Goal: Ask a question

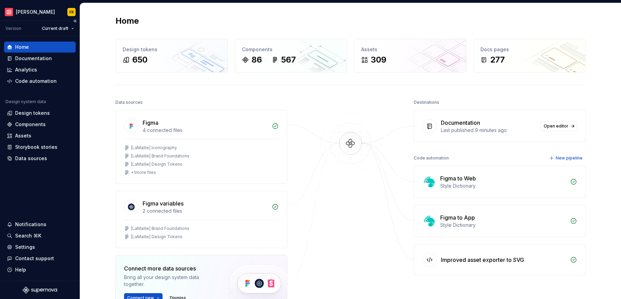
click at [35, 46] on div "Home" at bounding box center [40, 47] width 66 height 7
click at [33, 58] on div "Documentation" at bounding box center [33, 58] width 37 height 7
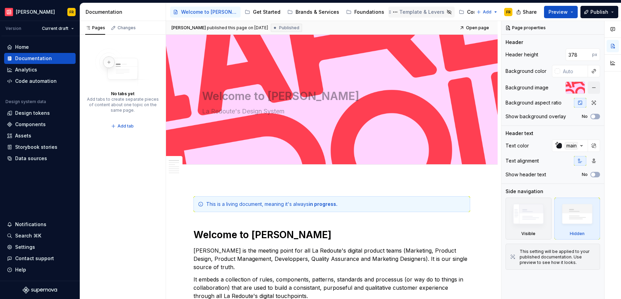
click at [402, 13] on div "Template & Levers" at bounding box center [421, 12] width 45 height 7
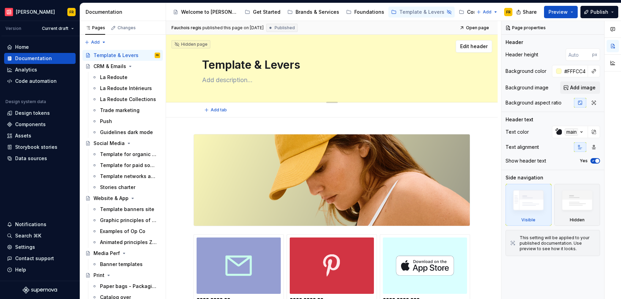
click at [242, 66] on textarea "Template & Levers" at bounding box center [331, 65] width 260 height 17
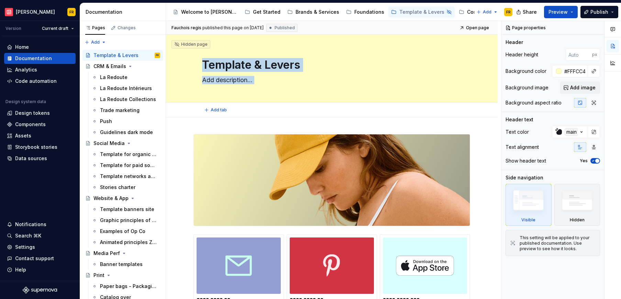
type textarea "*"
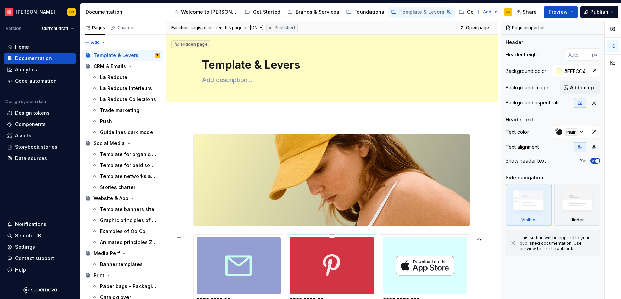
drag, startPoint x: 167, startPoint y: 37, endPoint x: 304, endPoint y: 254, distance: 256.7
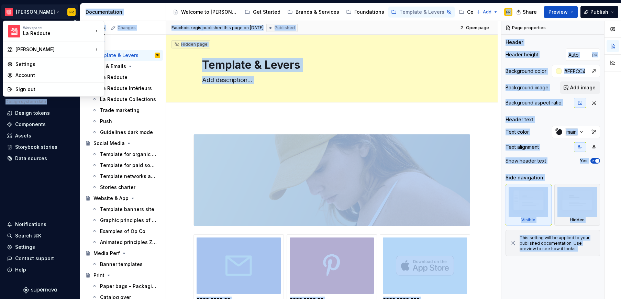
click at [33, 11] on html "[PERSON_NAME] FR Version Current draft Home Documentation Analytics Code automa…" at bounding box center [310, 149] width 621 height 299
click at [123, 41] on div "support exe" at bounding box center [138, 41] width 45 height 7
